Goal: Find specific page/section: Find specific page/section

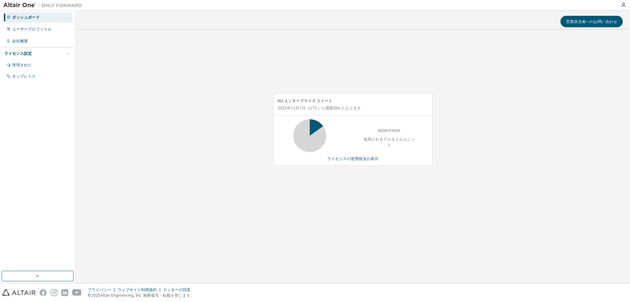
click at [41, 14] on div "ダッシュボード" at bounding box center [38, 17] width 70 height 10
click at [43, 21] on div "ダッシュボード" at bounding box center [38, 17] width 70 height 10
click at [43, 20] on div "ダッシュボード" at bounding box center [38, 17] width 70 height 10
click at [341, 160] on font "ライセンスの使用状況の表示" at bounding box center [352, 159] width 51 height 6
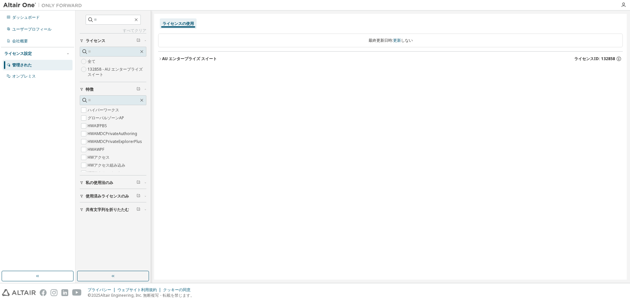
click at [160, 59] on icon "button" at bounding box center [160, 59] width 4 height 4
